Goal: Task Accomplishment & Management: Manage account settings

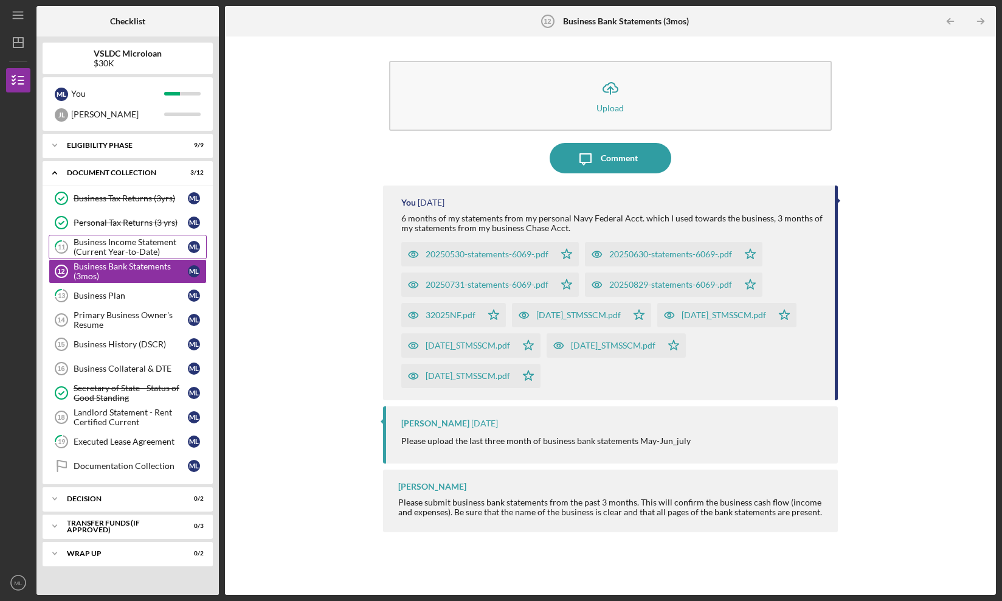
click at [148, 254] on div "Business Income Statement (Current Year-to-Date)" at bounding box center [131, 246] width 114 height 19
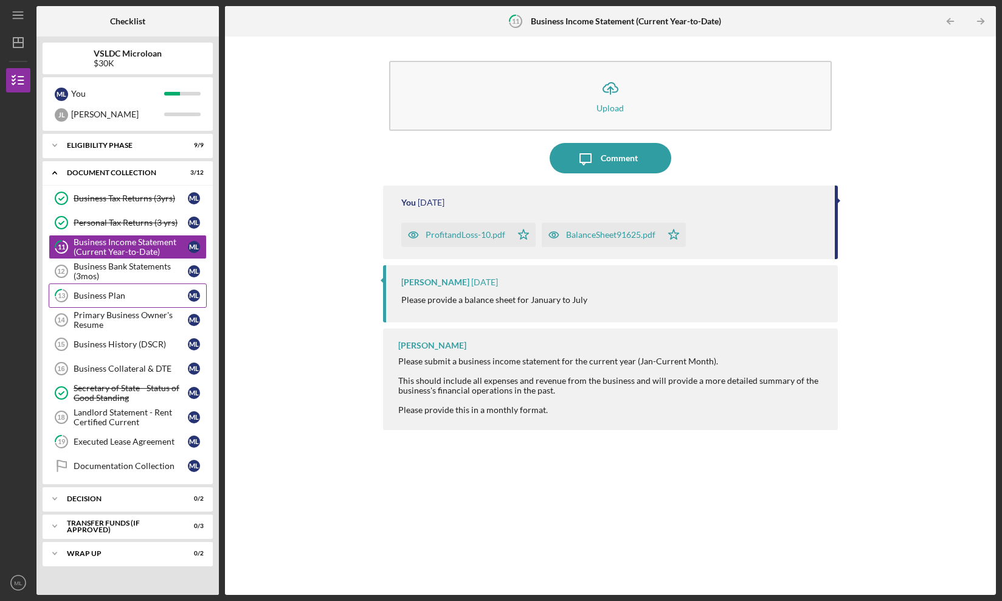
click at [139, 292] on div "Business Plan" at bounding box center [131, 296] width 114 height 10
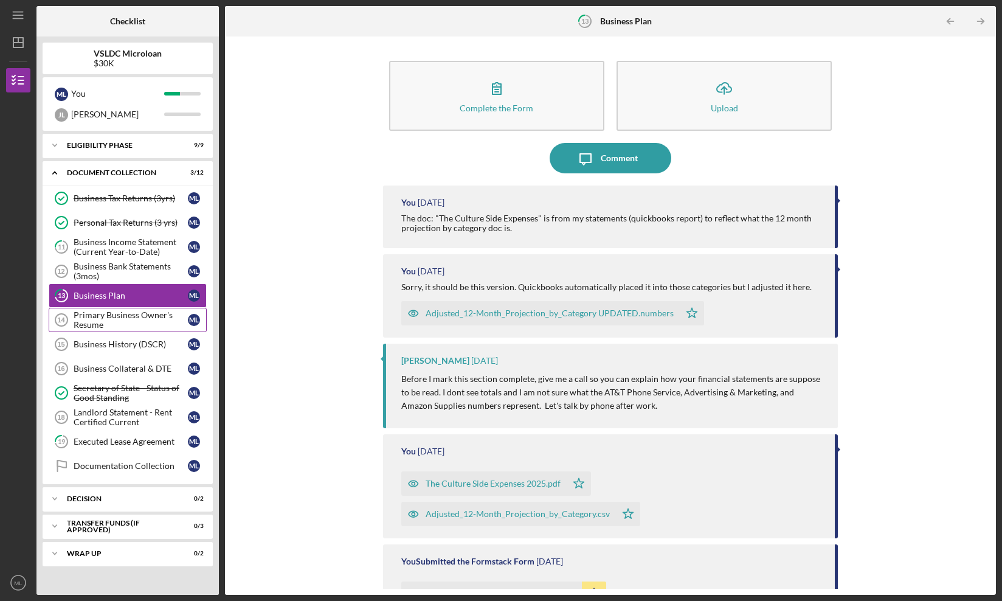
click at [139, 320] on div "Primary Business Owner's Resume" at bounding box center [131, 319] width 114 height 19
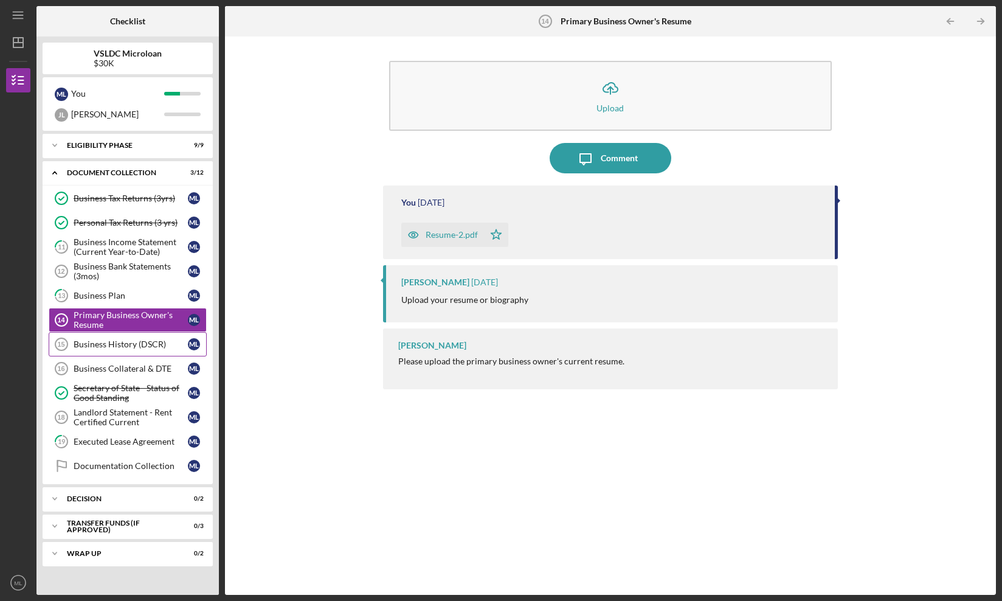
click at [139, 338] on link "Business History (DSCR) 15 Business History (DSCR) M L" at bounding box center [128, 344] width 158 height 24
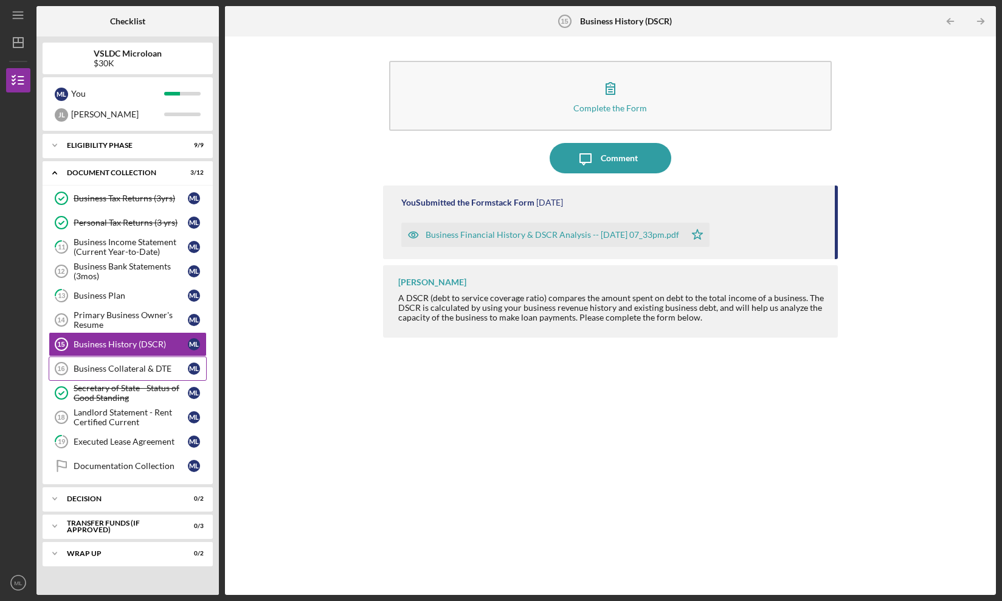
click at [142, 361] on link "Business Collateral & DTE 16 Business Collateral & DTE M L" at bounding box center [128, 368] width 158 height 24
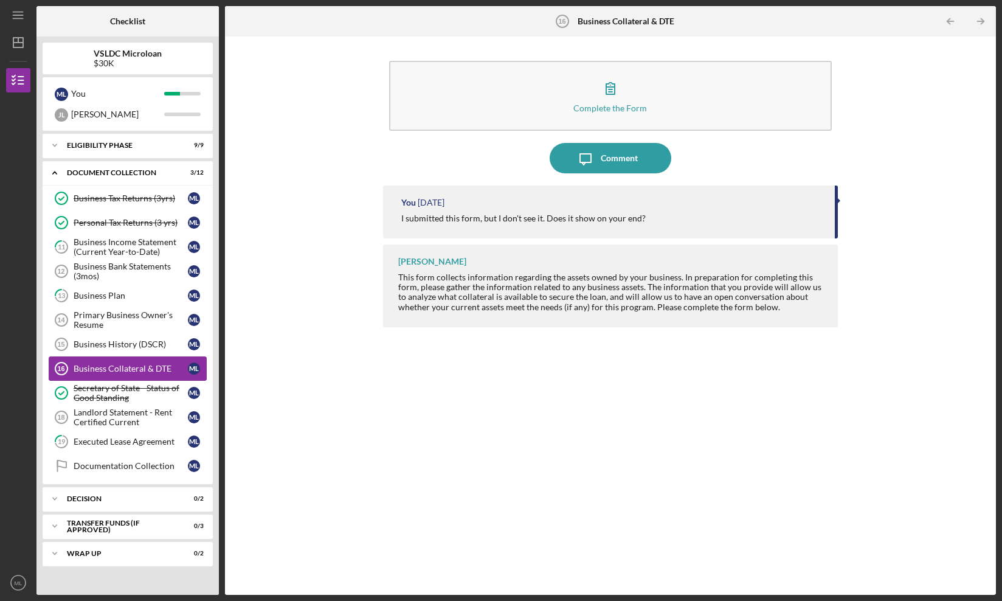
click at [142, 378] on link "Business Collateral & DTE 16 Business Collateral & DTE M L" at bounding box center [128, 368] width 158 height 24
click at [144, 395] on div "Secretary of State - Status of Good Standing" at bounding box center [131, 392] width 114 height 19
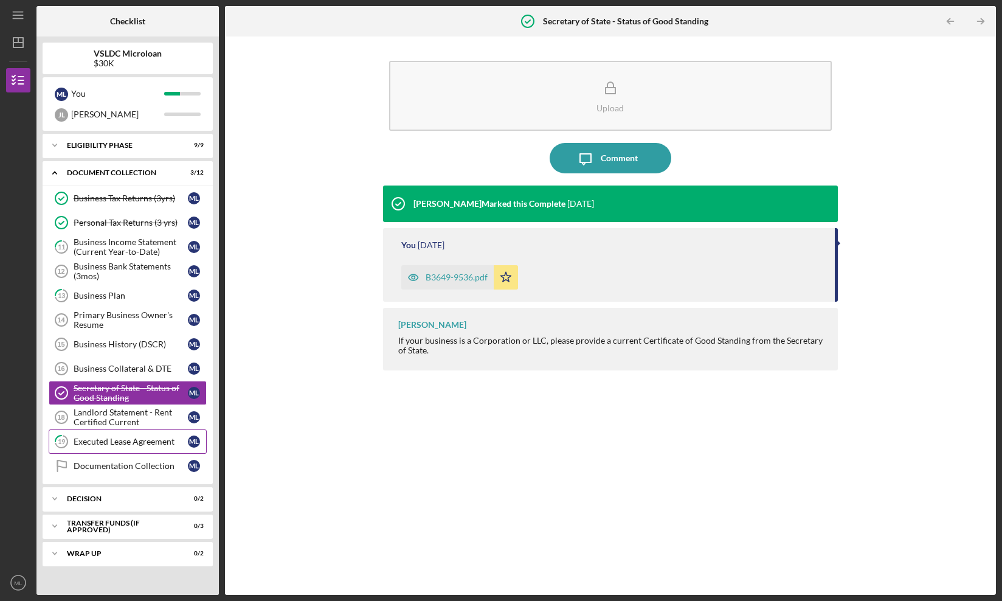
click at [144, 430] on link "19 Executed Lease Agreement M L" at bounding box center [128, 441] width 158 height 24
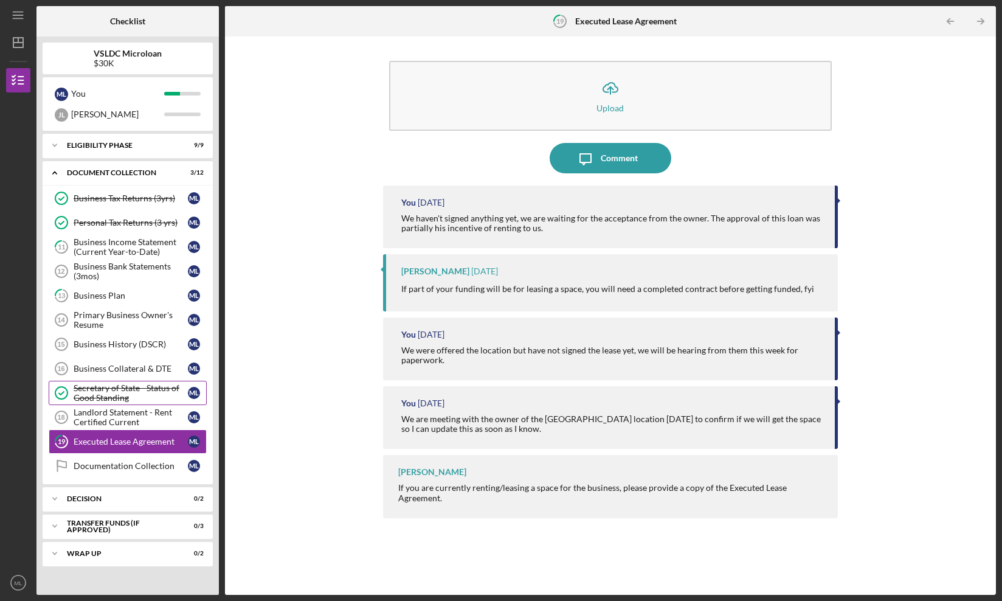
click at [144, 401] on div "Secretary of State - Status of Good Standing" at bounding box center [131, 392] width 114 height 19
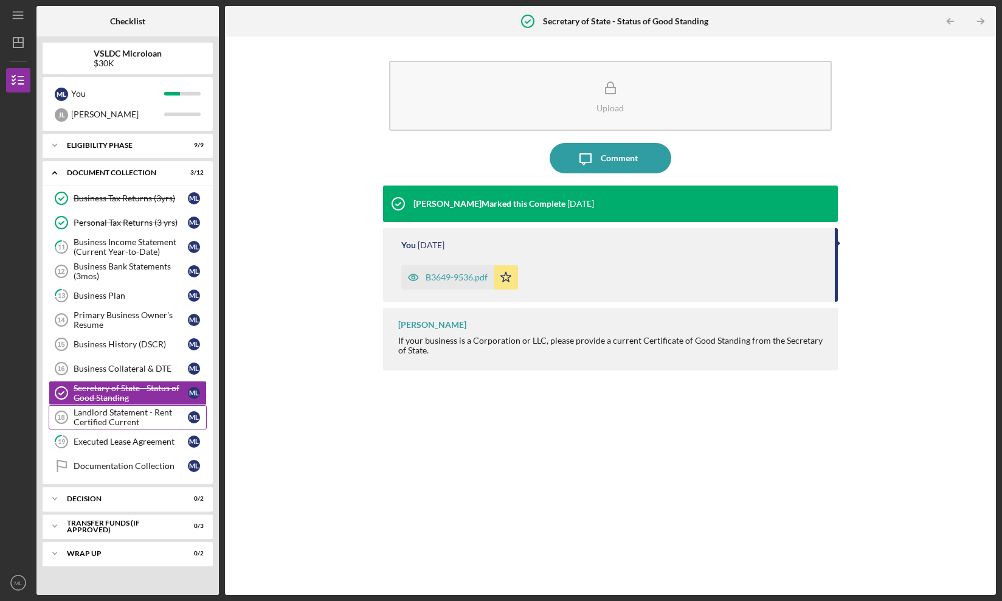
click at [144, 418] on div "Landlord Statement - Rent Certified Current" at bounding box center [131, 417] width 114 height 19
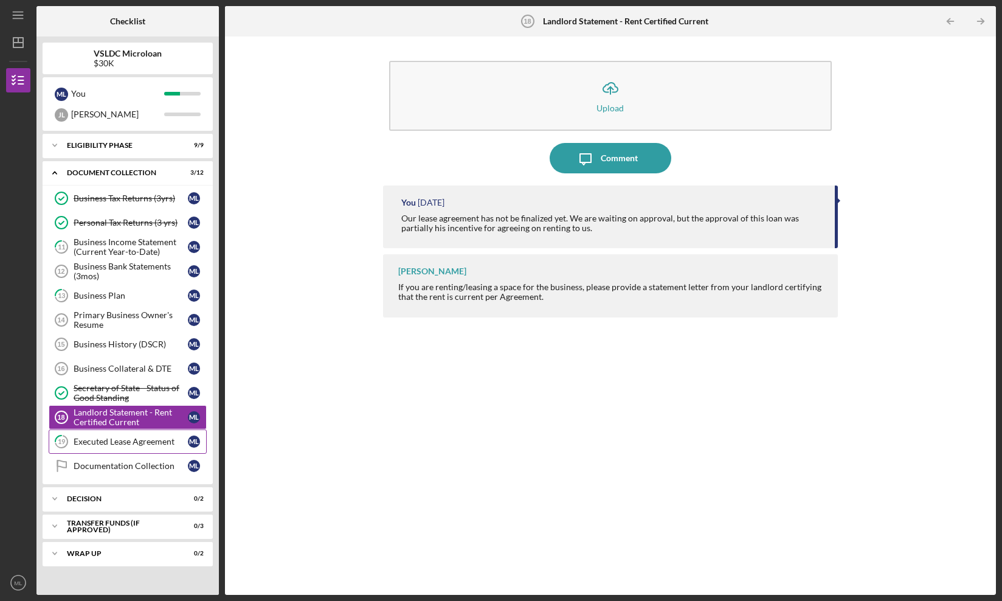
click at [144, 442] on div "Executed Lease Agreement" at bounding box center [131, 442] width 114 height 10
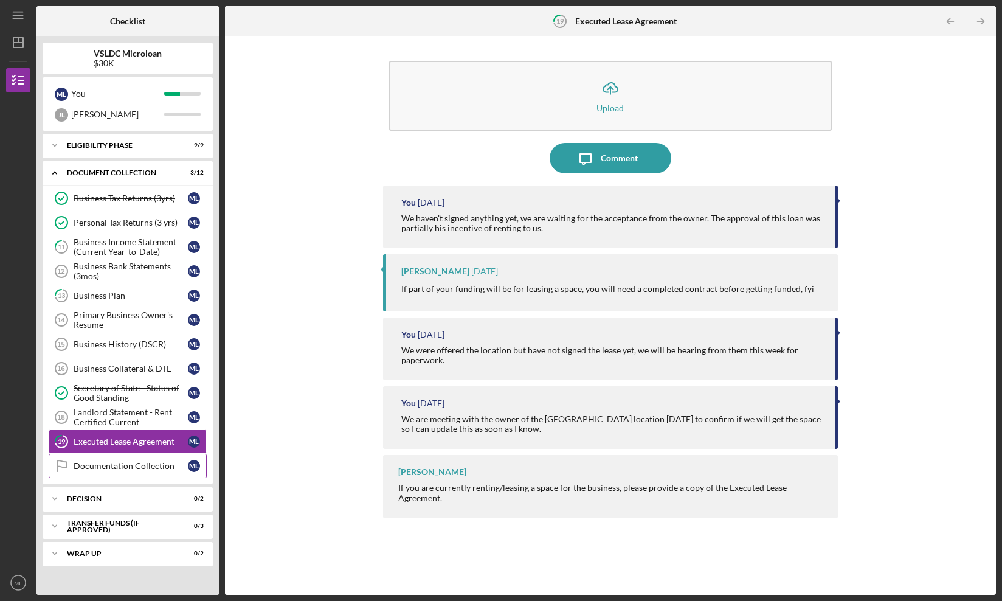
click at [144, 474] on link "Documentation Collection Documentation Collection M L" at bounding box center [128, 466] width 158 height 24
